Goal: Download file/media

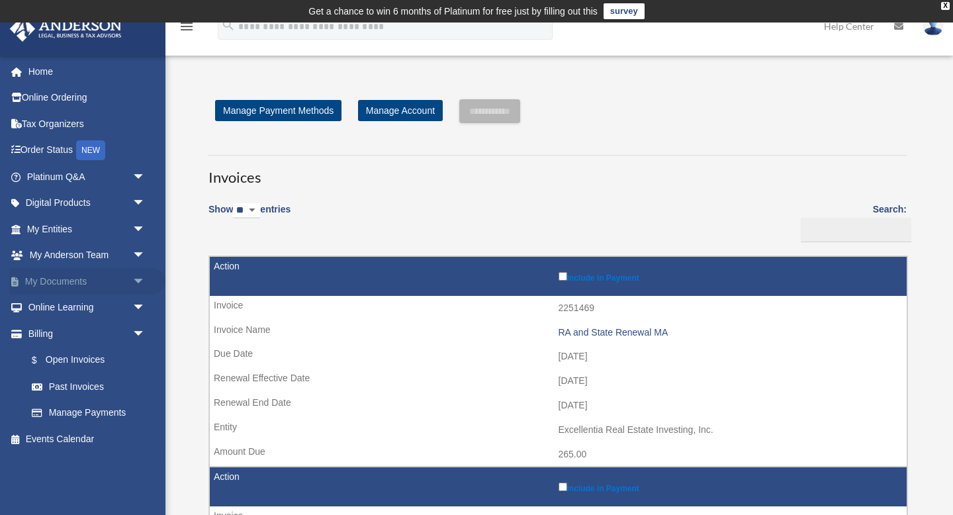
click at [64, 283] on link "My Documents arrow_drop_down" at bounding box center [87, 281] width 156 height 26
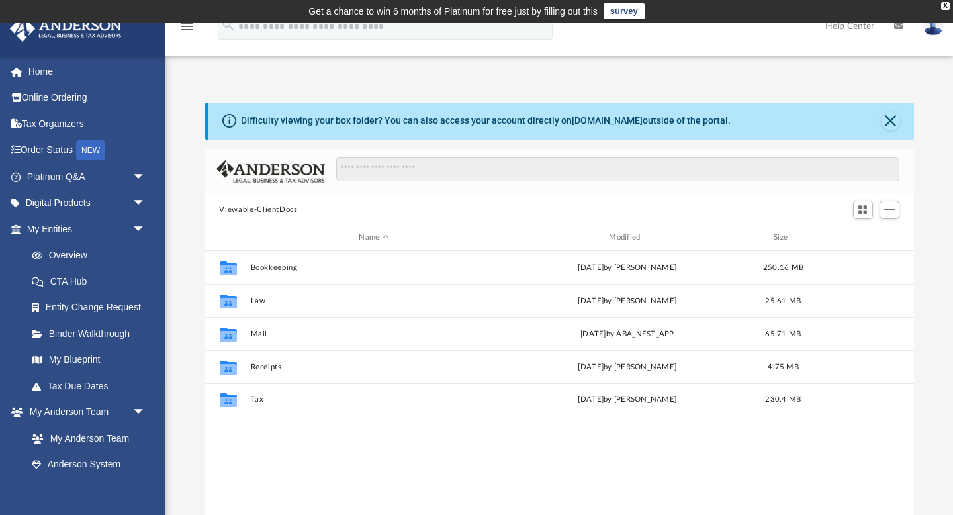
scroll to position [301, 709]
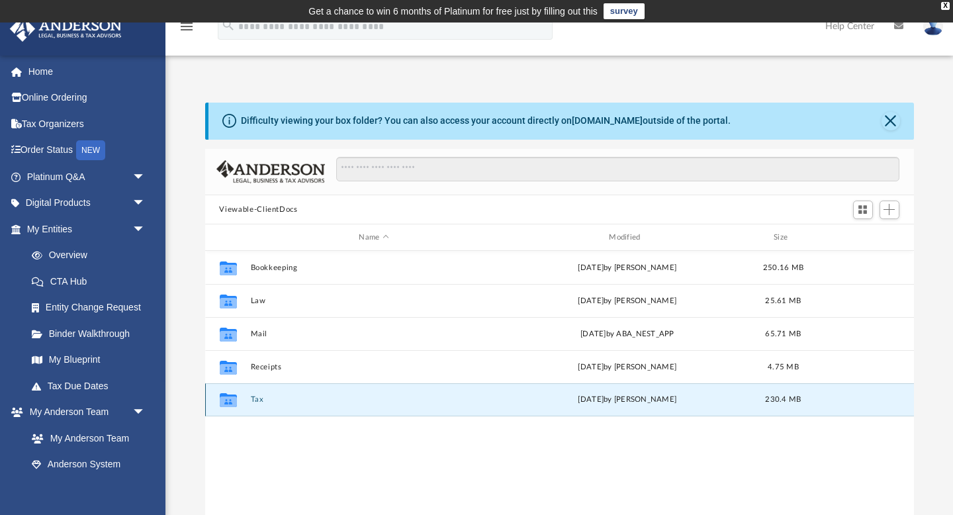
click at [256, 399] on button "Tax" at bounding box center [374, 400] width 248 height 9
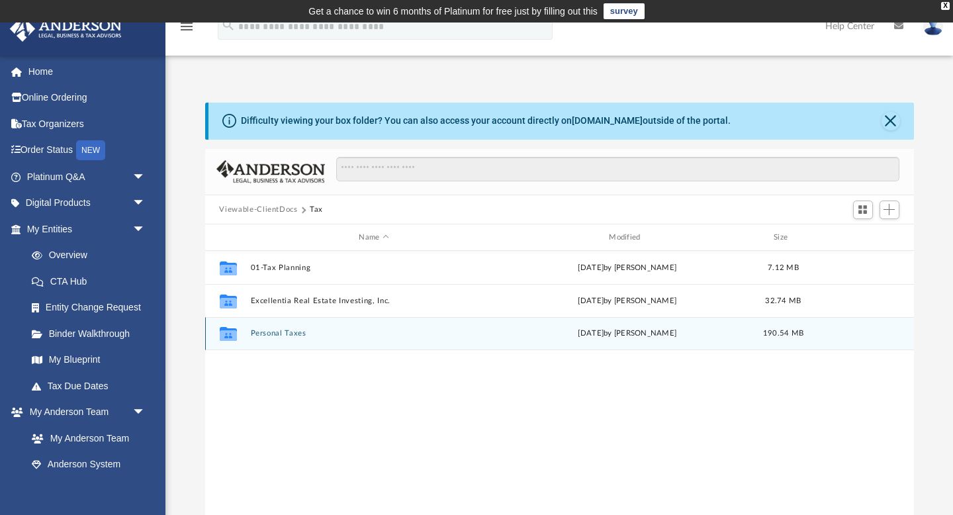
click at [270, 333] on button "Personal Taxes" at bounding box center [374, 334] width 248 height 9
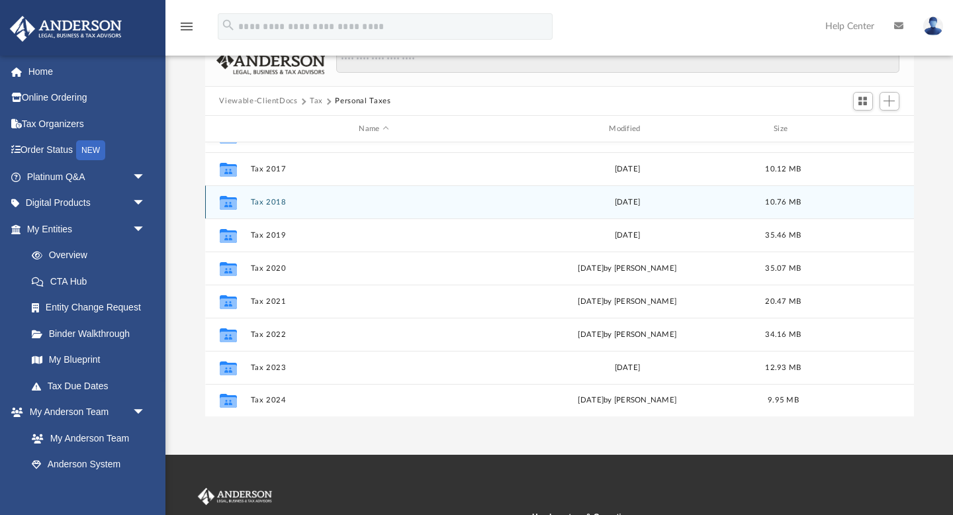
scroll to position [285, 0]
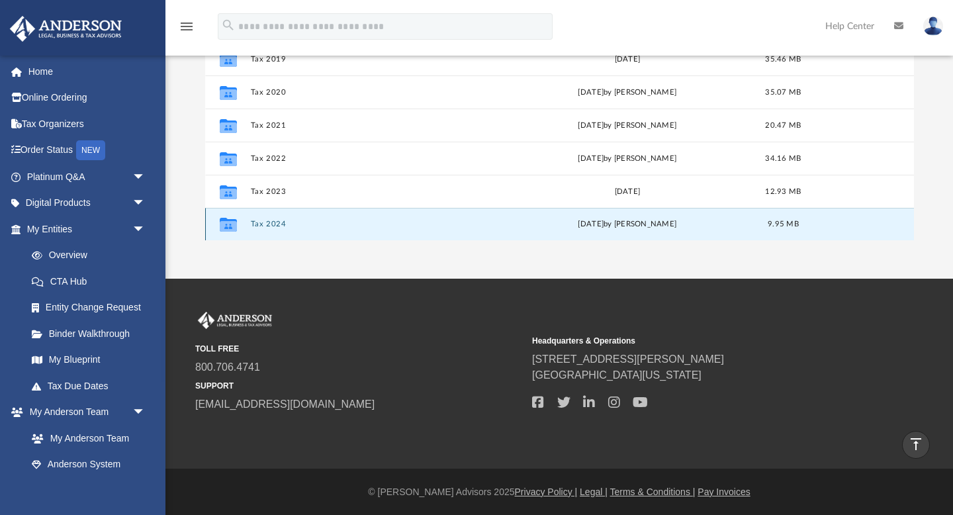
click at [268, 226] on button "Tax 2024" at bounding box center [374, 224] width 248 height 9
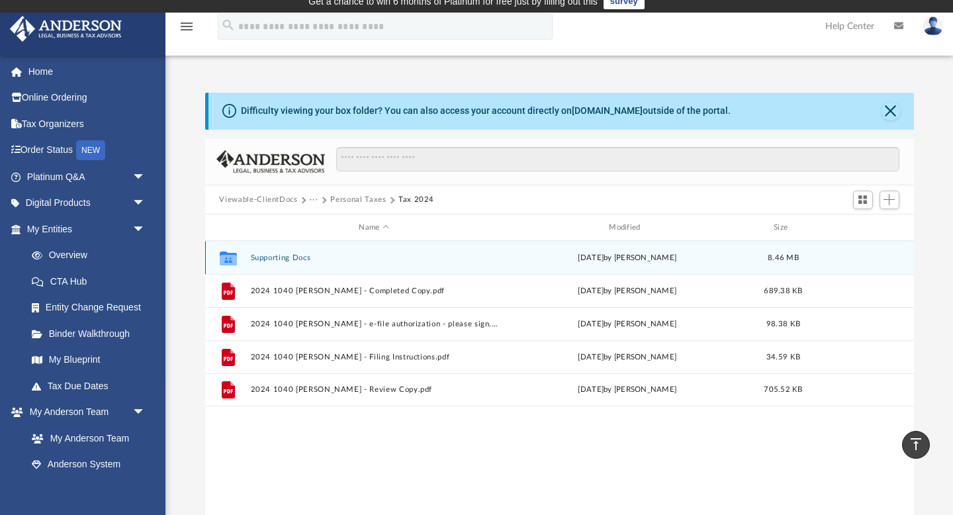
scroll to position [0, 0]
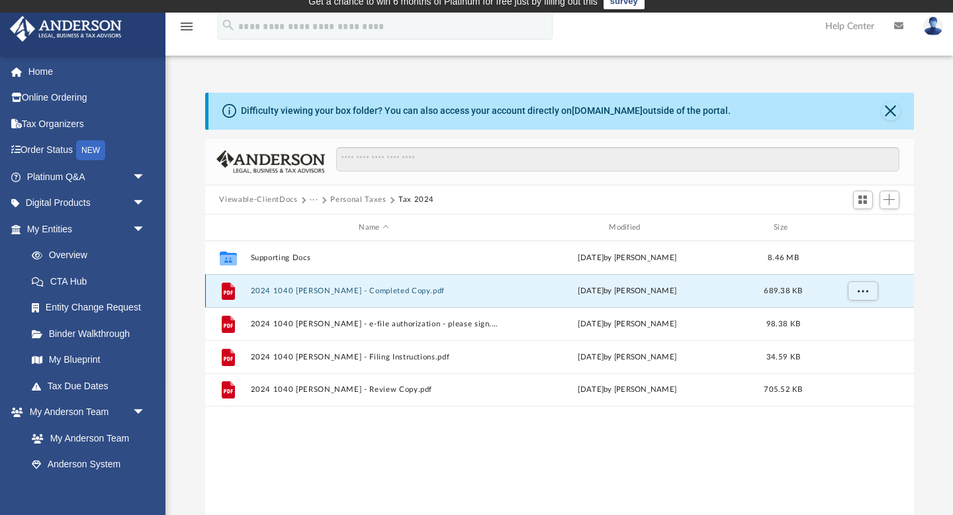
click at [306, 291] on button "2024 1040 [PERSON_NAME] - Completed Copy.pdf" at bounding box center [374, 291] width 248 height 9
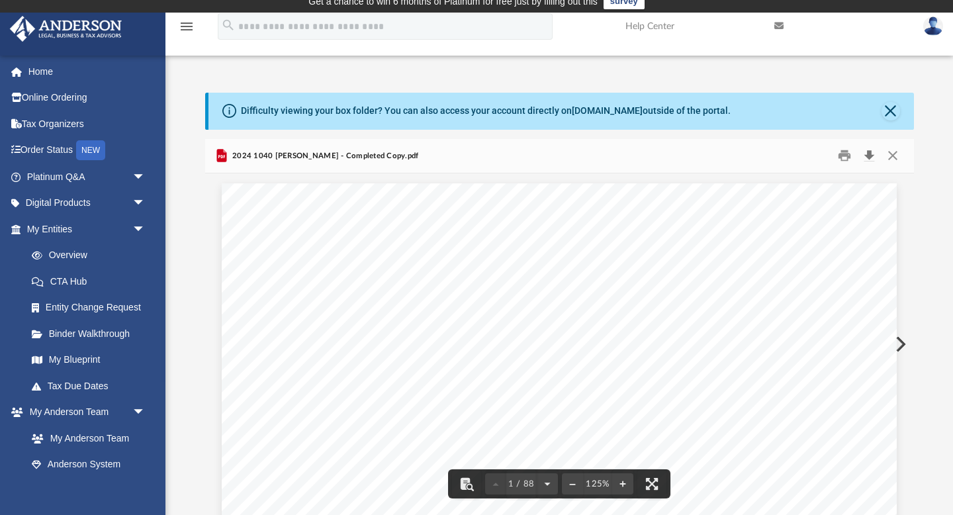
click at [873, 155] on button "Download" at bounding box center [870, 156] width 24 height 21
click at [898, 154] on button "Close" at bounding box center [893, 156] width 24 height 21
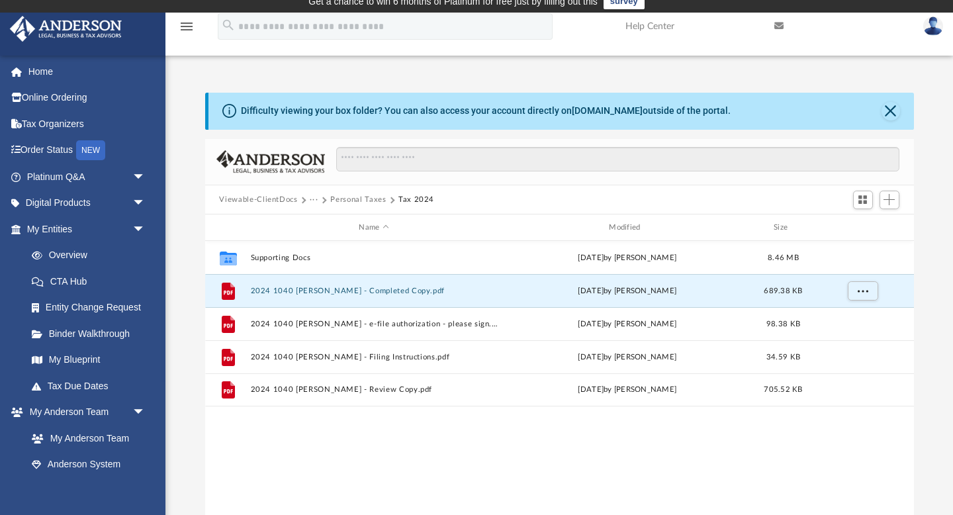
click at [267, 199] on button "Viewable-ClientDocs" at bounding box center [258, 200] width 78 height 12
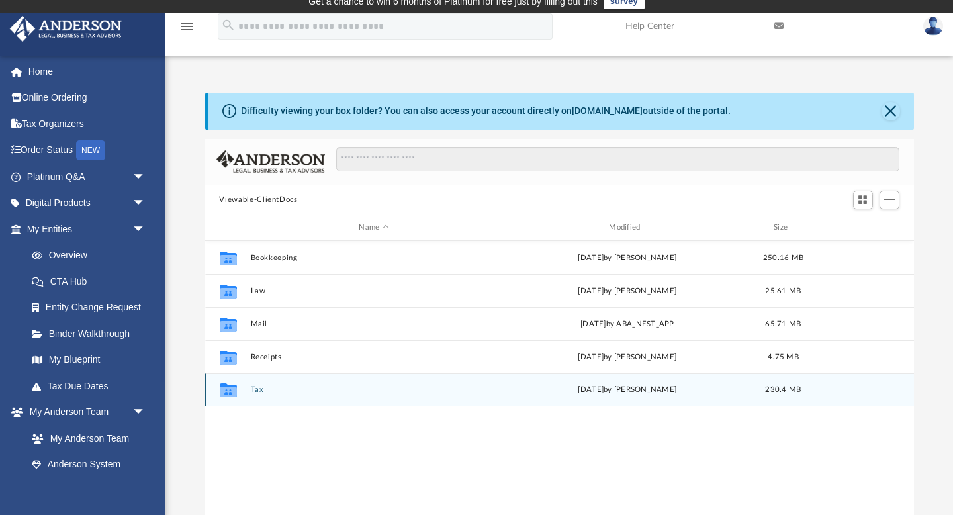
click at [257, 389] on button "Tax" at bounding box center [374, 390] width 248 height 9
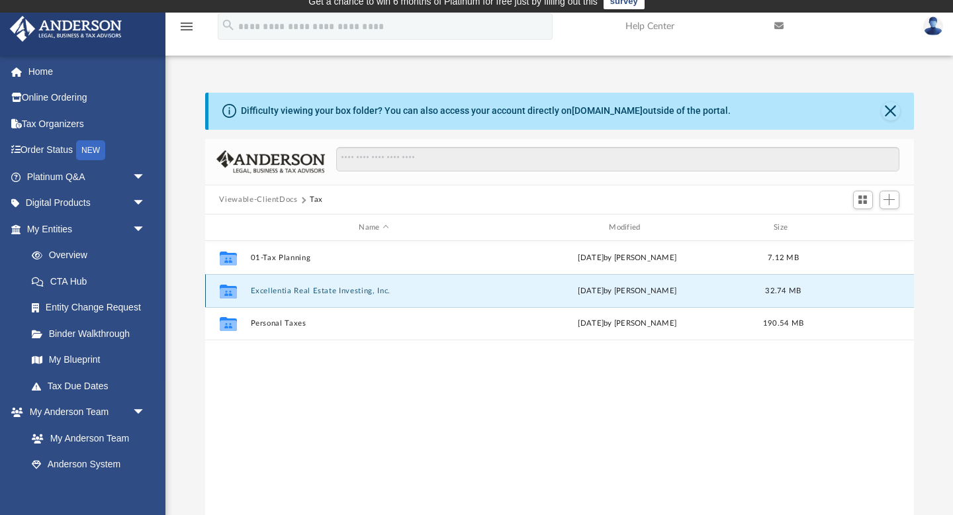
click at [281, 291] on button "Excellentia Real Estate Investing, Inc." at bounding box center [374, 291] width 248 height 9
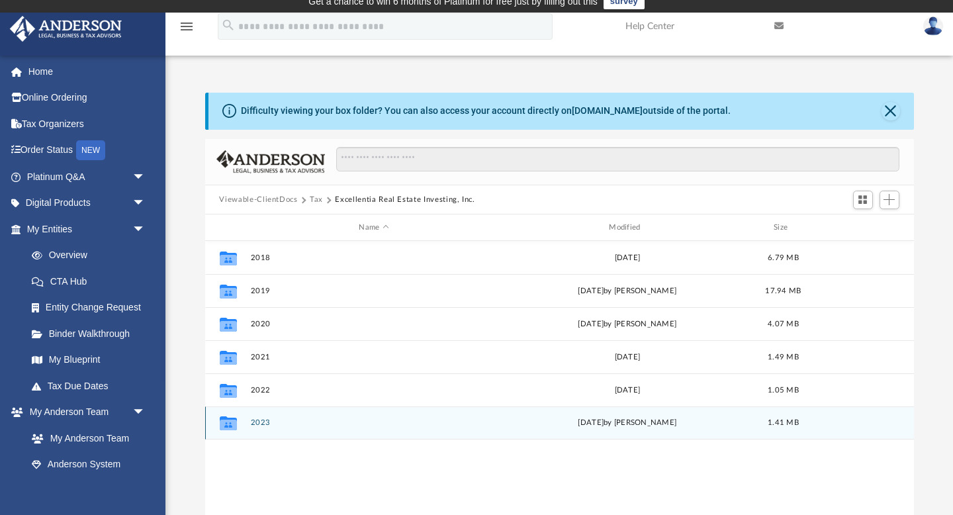
click at [260, 421] on button "2023" at bounding box center [374, 423] width 248 height 9
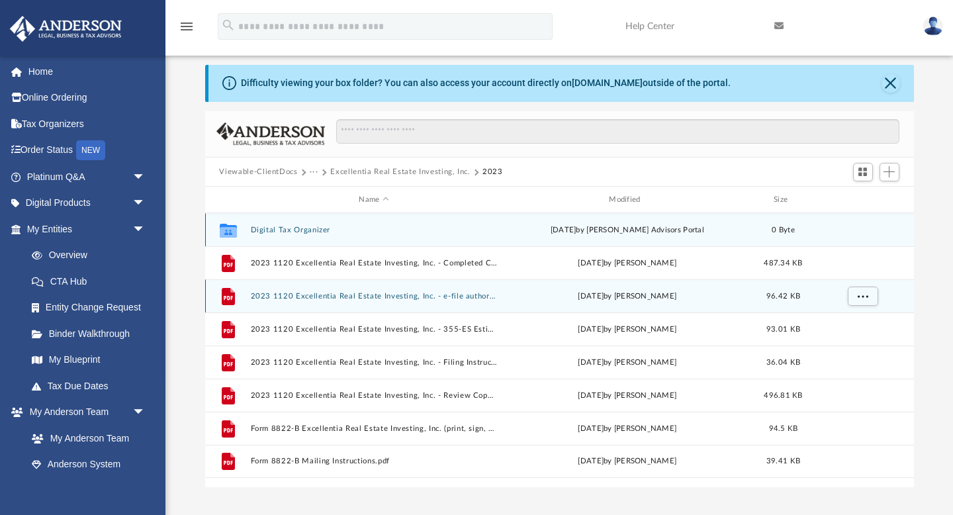
scroll to position [36, 0]
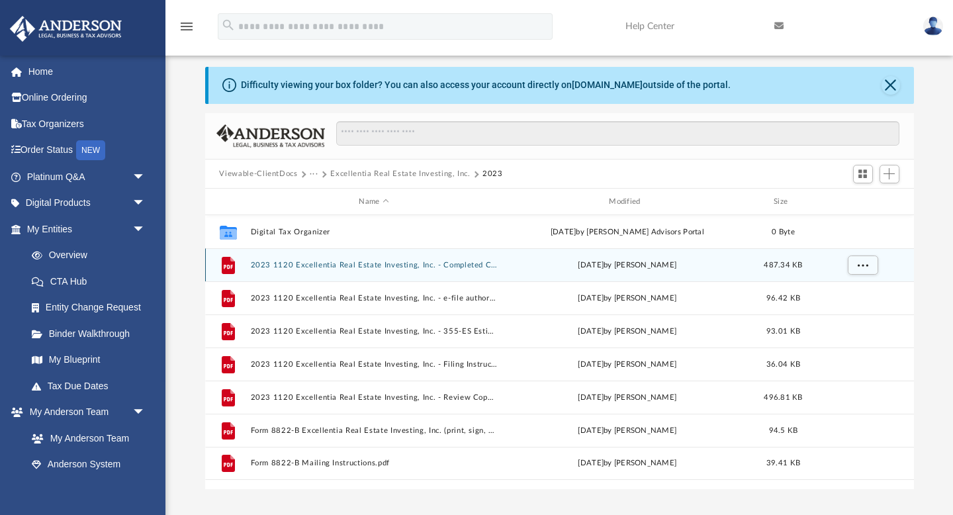
click at [291, 264] on button "2023 1120 Excellentia Real Estate Investing, Inc. - Completed Copy.pdf" at bounding box center [374, 265] width 248 height 9
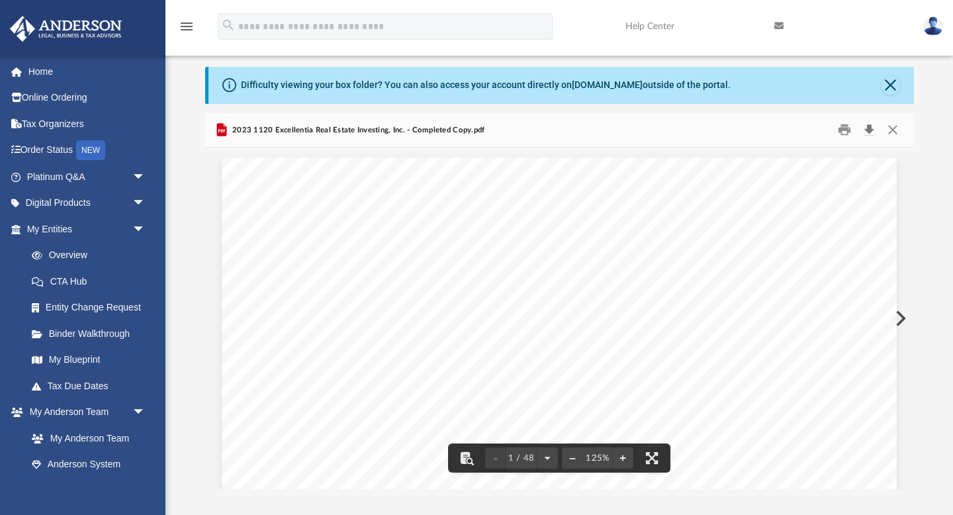
click at [870, 129] on button "Download" at bounding box center [870, 130] width 24 height 21
click at [67, 256] on link "Overview" at bounding box center [92, 255] width 147 height 26
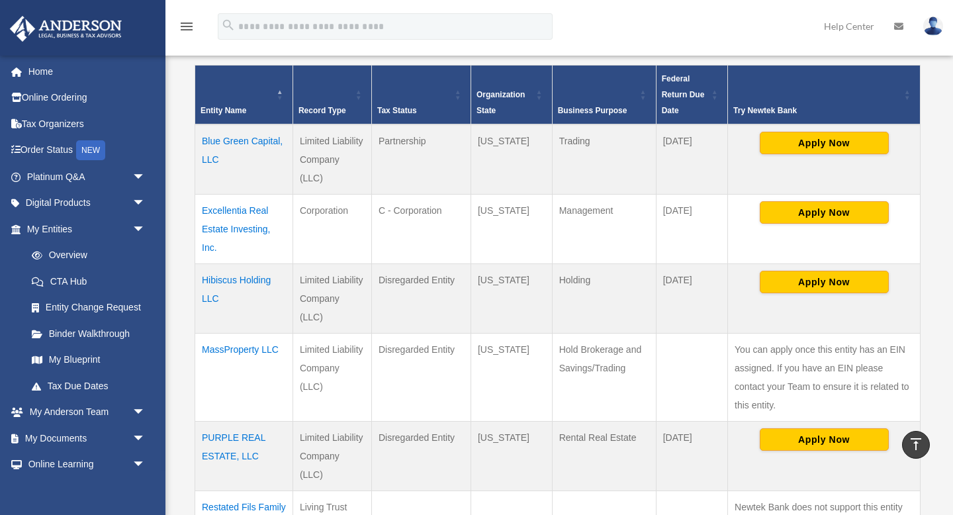
scroll to position [286, 0]
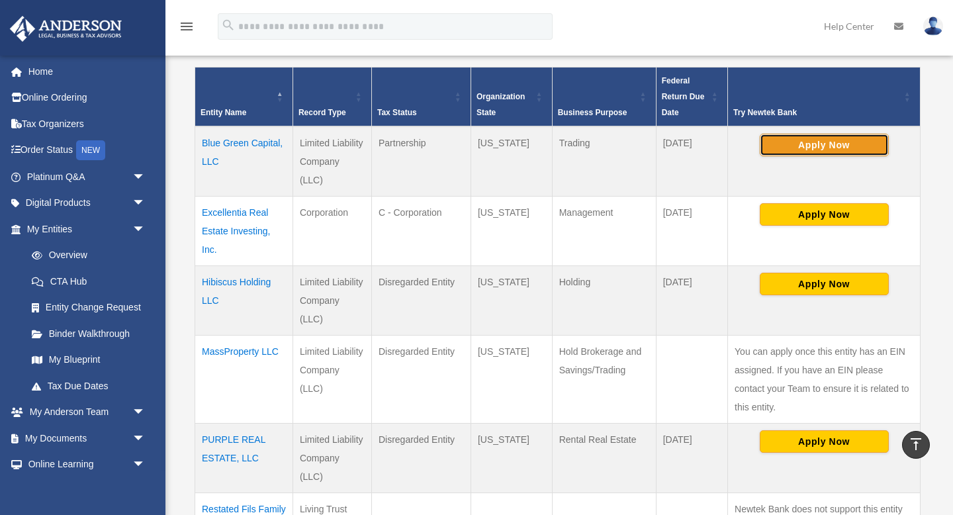
click at [816, 146] on button "Apply Now" at bounding box center [824, 145] width 129 height 23
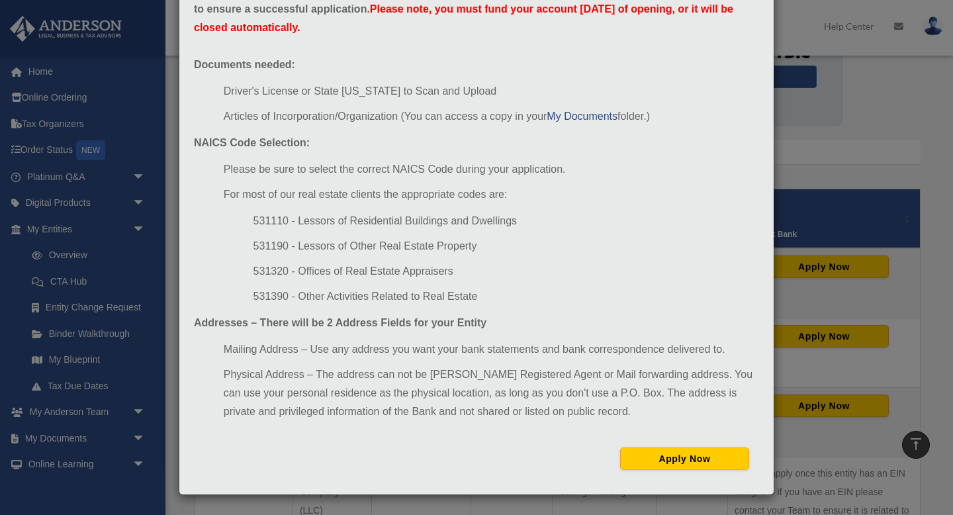
scroll to position [0, 0]
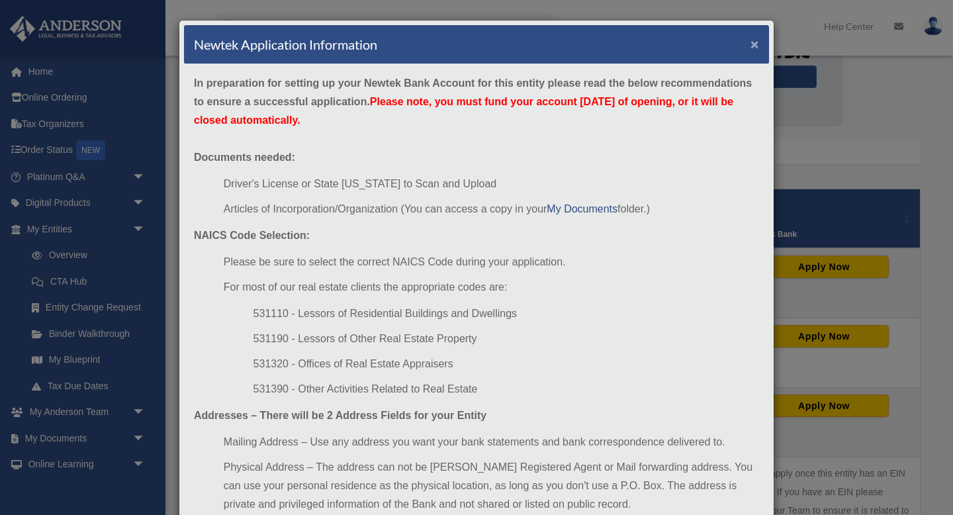
click at [758, 46] on button "×" at bounding box center [755, 44] width 9 height 14
